Goal: Information Seeking & Learning: Find specific page/section

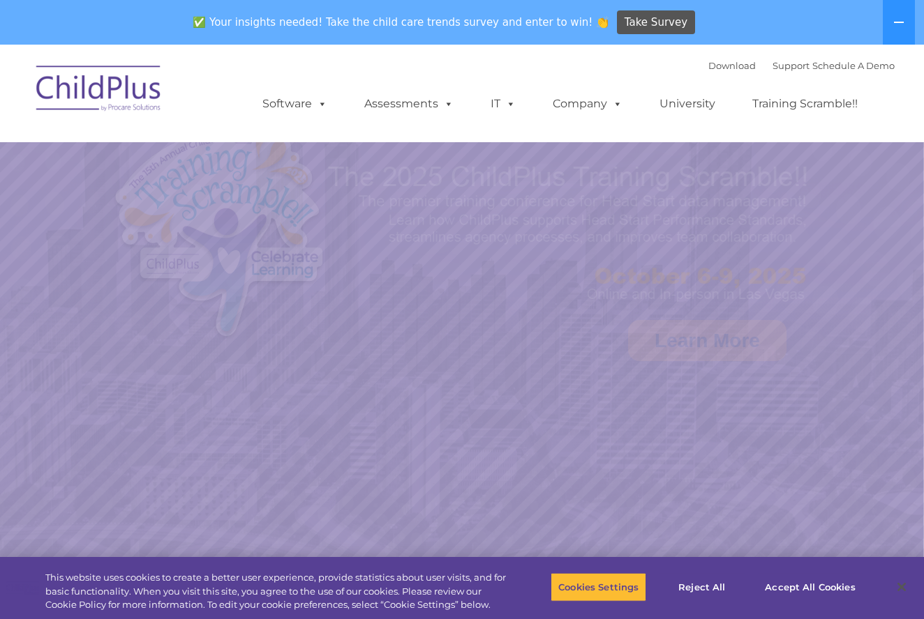
select select "MEDIUM"
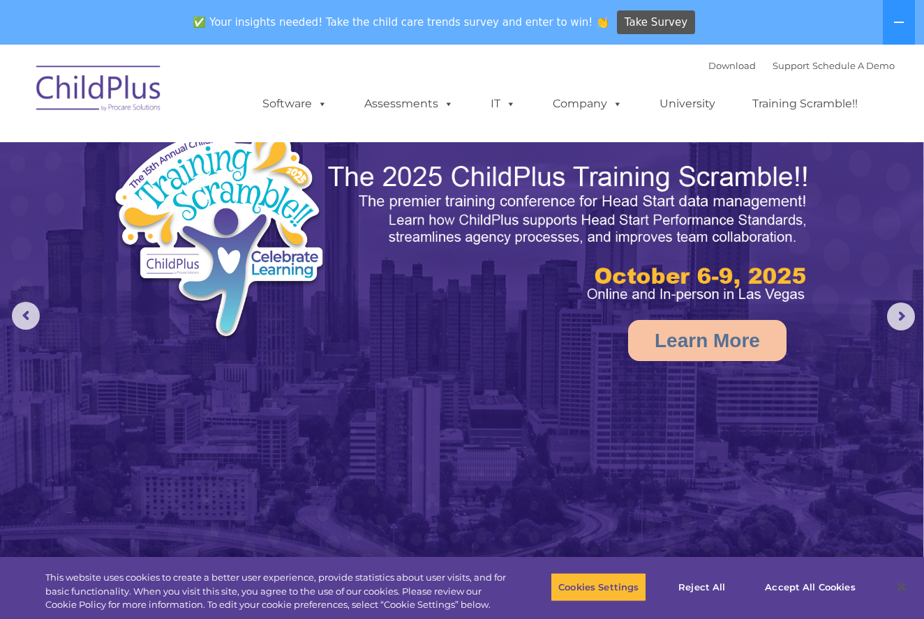
click at [105, 89] on img at bounding box center [99, 91] width 140 height 70
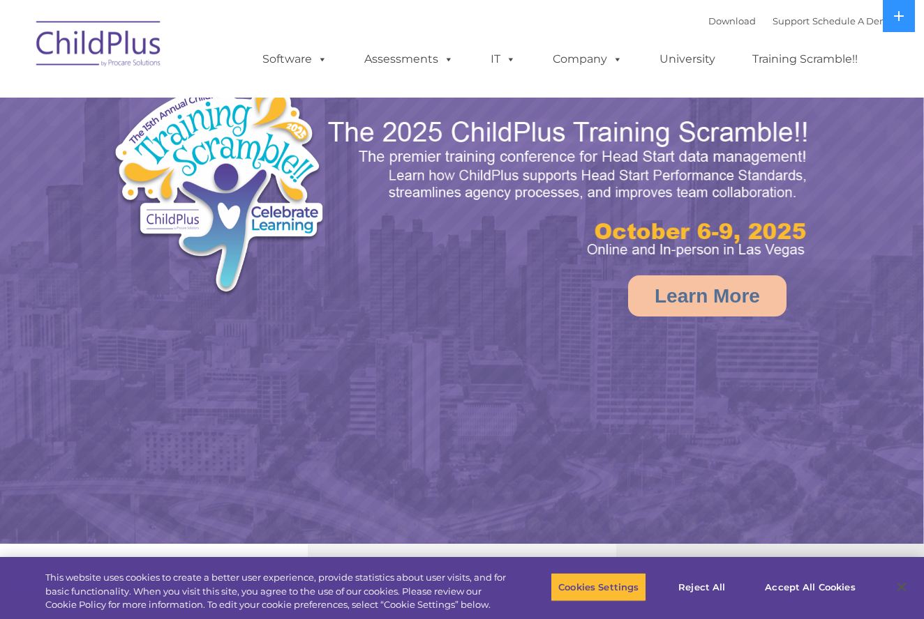
select select "MEDIUM"
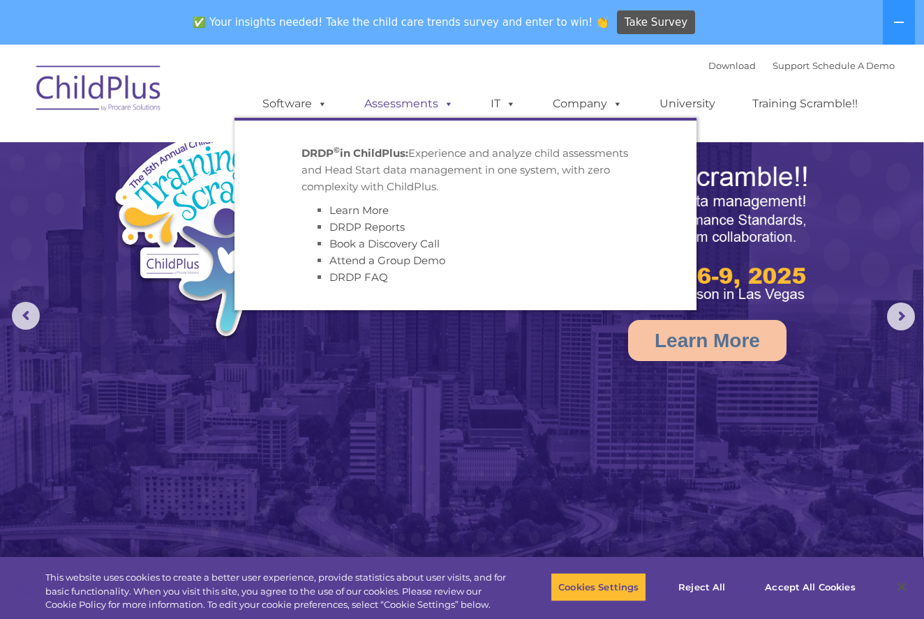
click at [446, 105] on span at bounding box center [445, 103] width 15 height 13
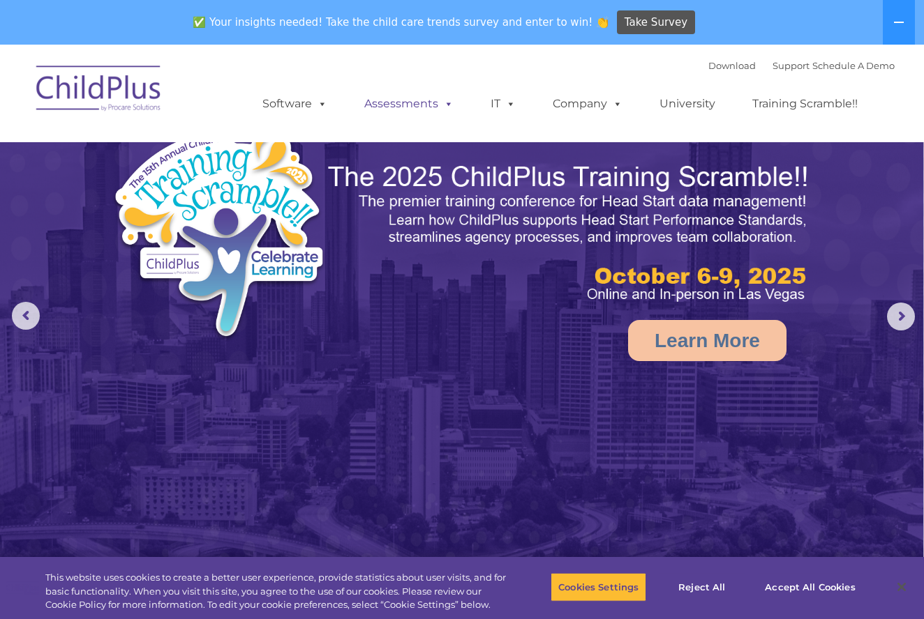
click at [446, 105] on span at bounding box center [445, 103] width 15 height 13
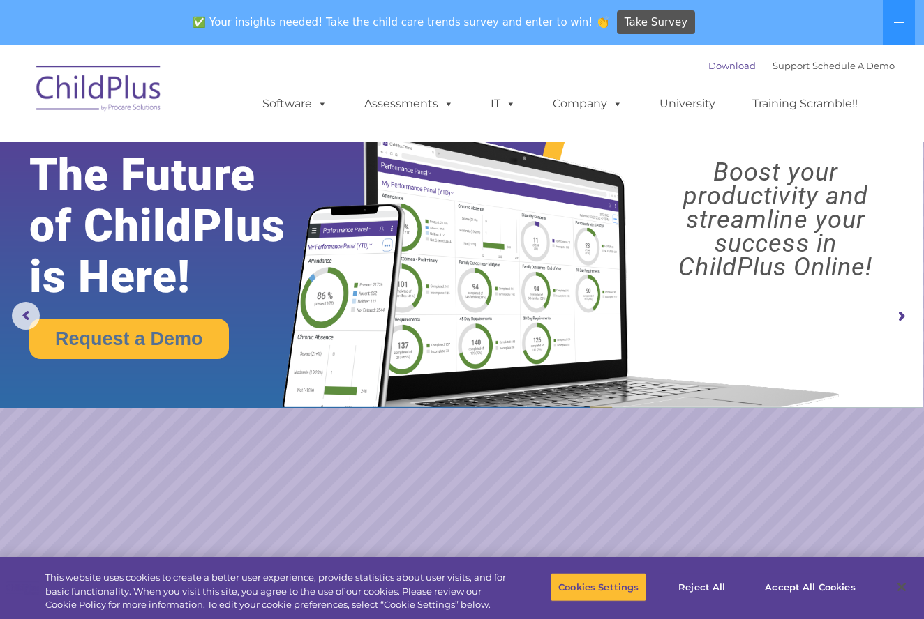
click at [710, 67] on link "Download" at bounding box center [731, 65] width 47 height 11
click at [900, 21] on icon at bounding box center [898, 22] width 11 height 11
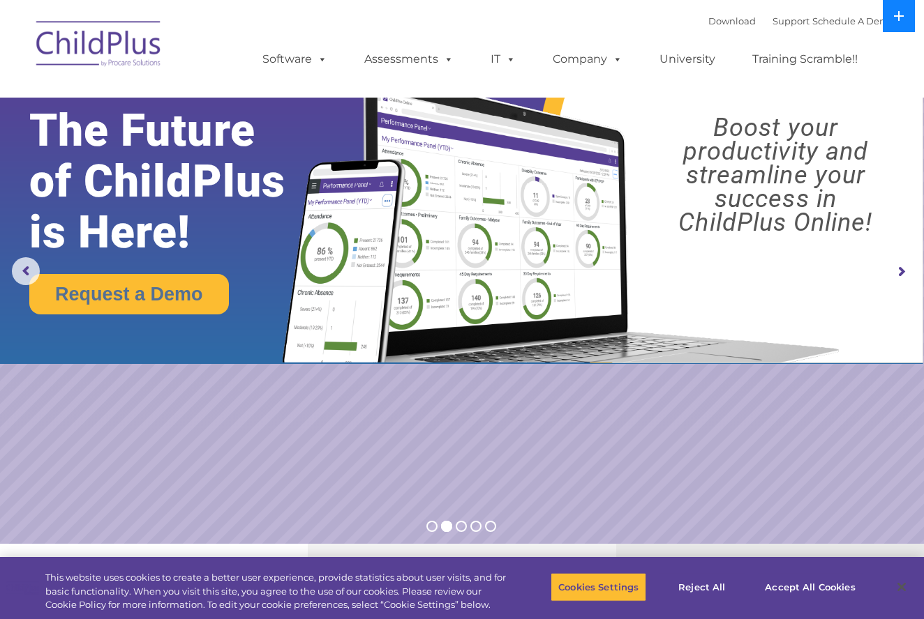
click at [900, 21] on icon at bounding box center [898, 15] width 11 height 11
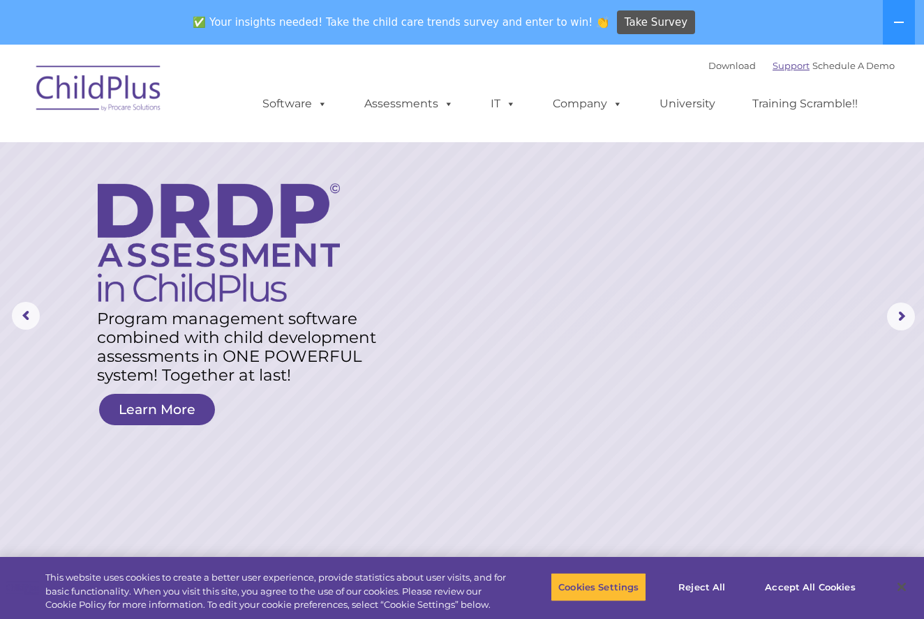
click at [774, 64] on link "Support" at bounding box center [790, 65] width 37 height 11
